Goal: Check status: Check status

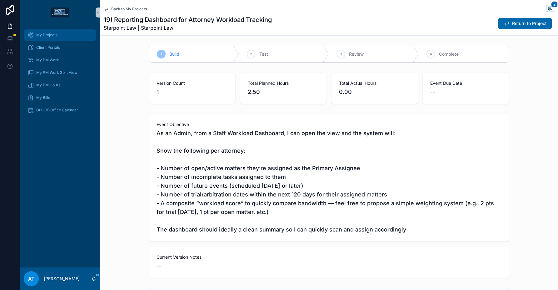
click at [48, 31] on div "My Projects" at bounding box center [59, 35] width 65 height 10
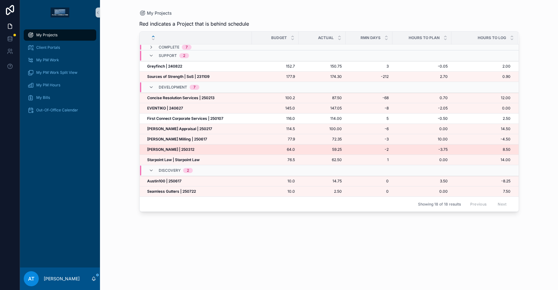
click at [170, 147] on strong "[PERSON_NAME] | 250312" at bounding box center [170, 149] width 47 height 5
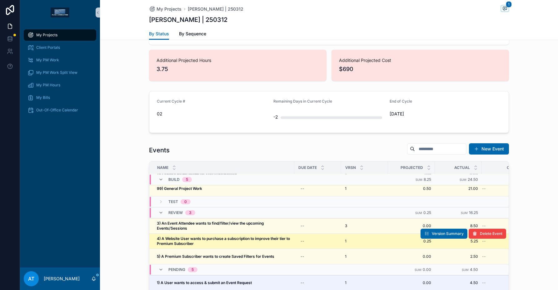
scroll to position [21, 0]
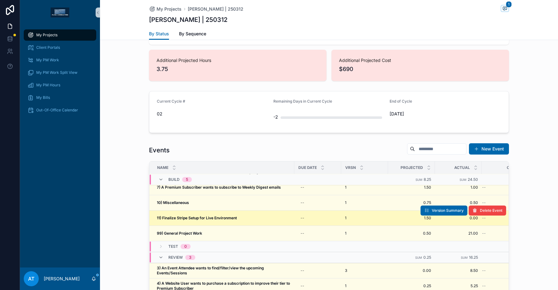
click at [271, 218] on div "11) Finalize Stripe Setup for Live Environment 11) Finalize Stripe Setup for Li…" at bounding box center [224, 217] width 134 height 5
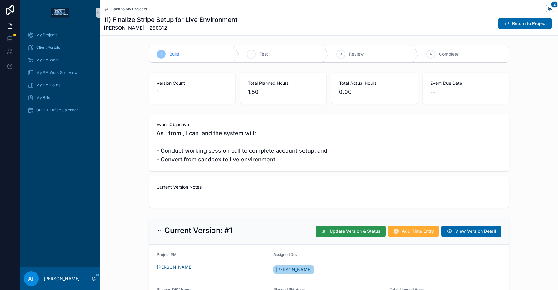
click at [343, 230] on span "Update Version & Status" at bounding box center [355, 231] width 51 height 6
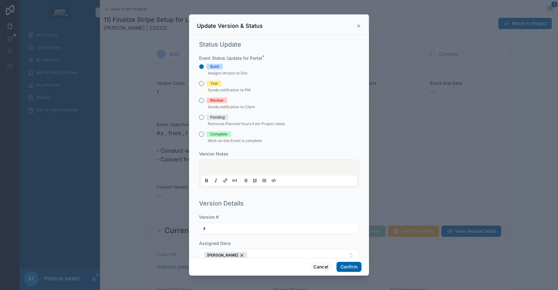
click at [223, 118] on div "Pending" at bounding box center [217, 117] width 14 height 6
click at [204, 118] on button "Pending" at bounding box center [201, 117] width 5 height 5
click at [347, 264] on button "Confirm" at bounding box center [348, 266] width 25 height 10
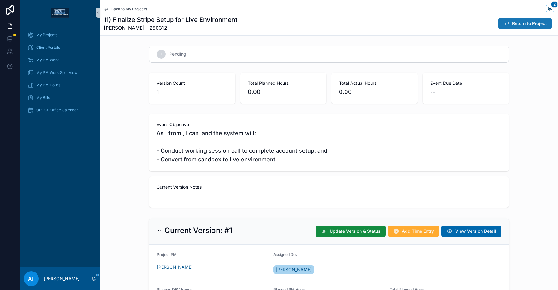
click at [514, 23] on span "Return to Project" at bounding box center [529, 23] width 35 height 6
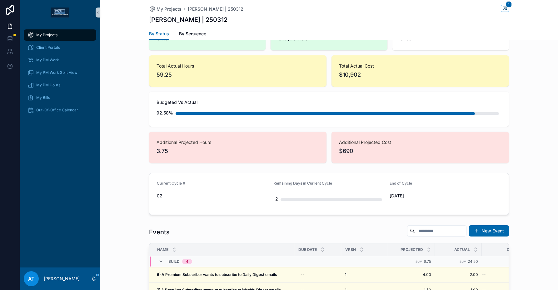
scroll to position [538, 0]
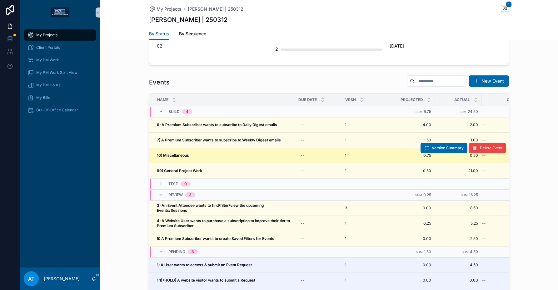
click at [216, 157] on div "10) Miscellaneous 10) Miscellaneous" at bounding box center [224, 155] width 134 height 5
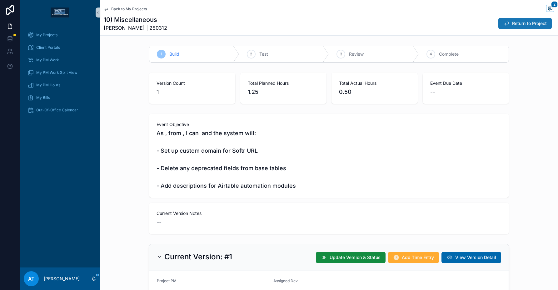
click at [512, 24] on span "Return to Project" at bounding box center [529, 23] width 35 height 6
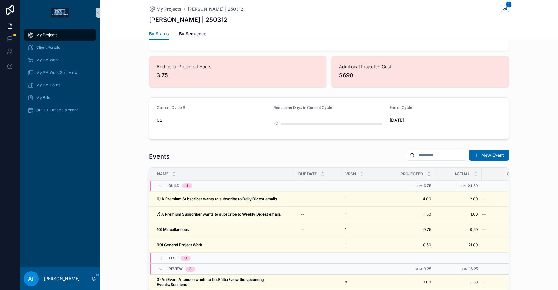
scroll to position [464, 0]
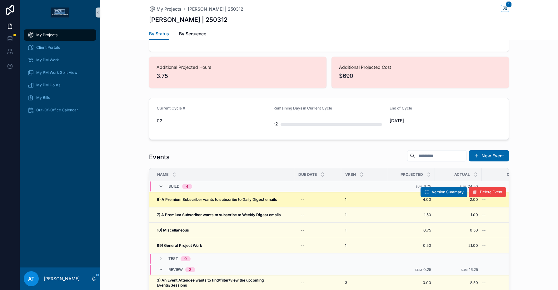
click at [215, 201] on strong "6) A Premium Subscriber wants to subscribe to Daily Digest emails" at bounding box center [217, 199] width 120 height 5
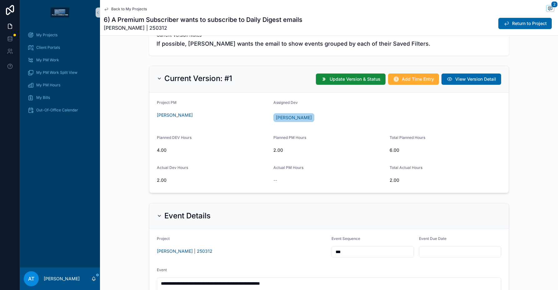
scroll to position [314, 0]
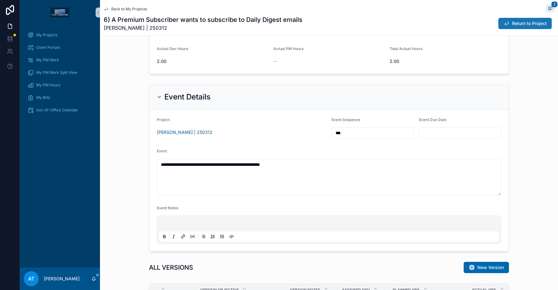
click at [521, 25] on span "Return to Project" at bounding box center [529, 23] width 35 height 6
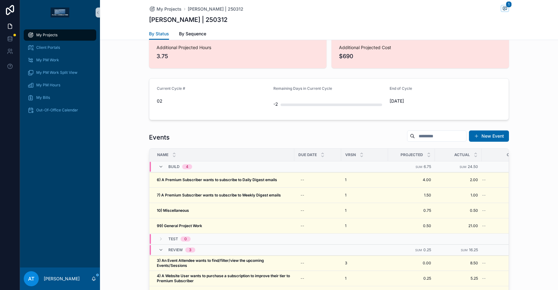
scroll to position [449, 0]
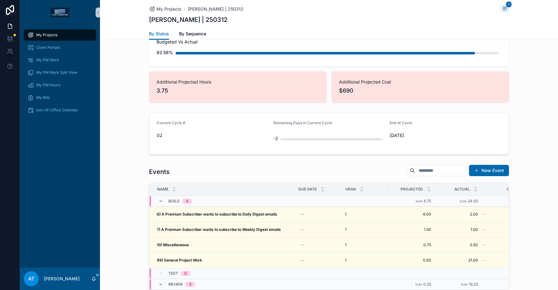
click at [42, 32] on div "My Projects" at bounding box center [59, 35] width 65 height 10
